Goal: Navigation & Orientation: Find specific page/section

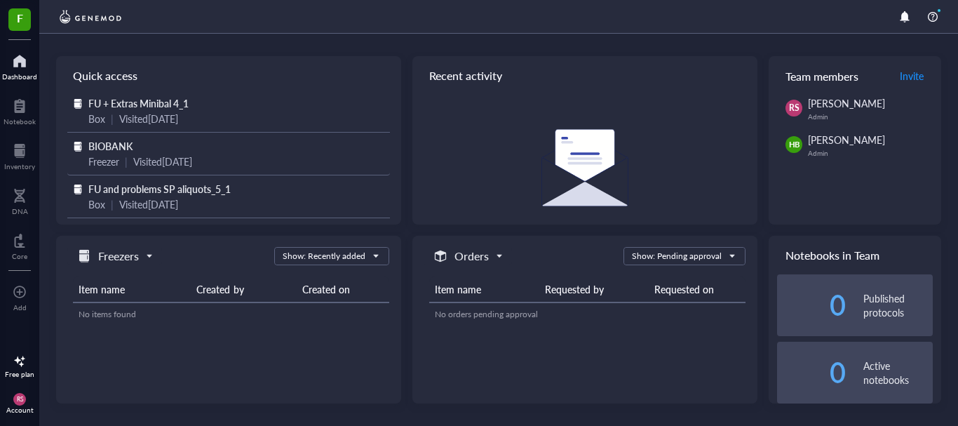
click at [119, 141] on span "BIOBANK" at bounding box center [110, 146] width 44 height 14
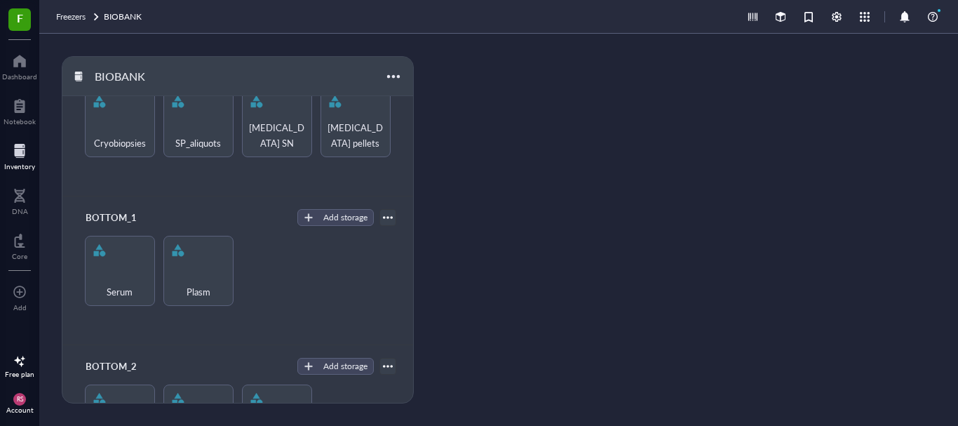
scroll to position [324, 0]
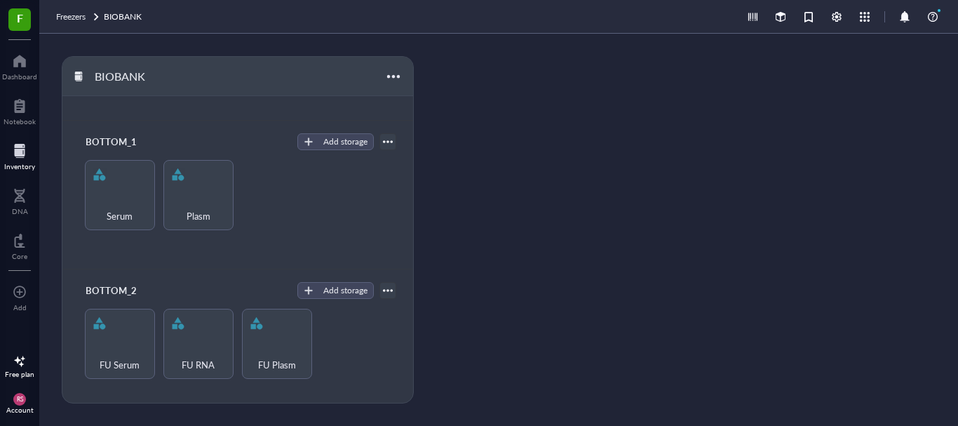
click at [15, 406] on div "Account" at bounding box center [19, 409] width 27 height 8
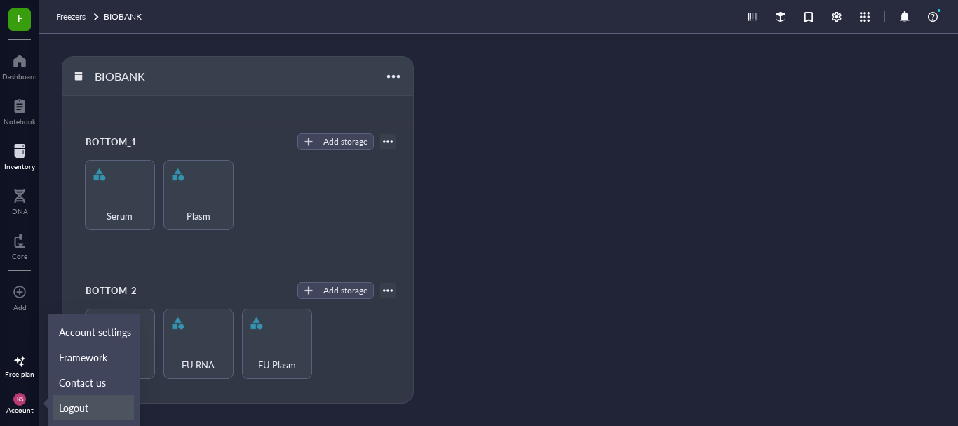
click at [69, 407] on link "Logout" at bounding box center [93, 407] width 81 height 25
